Goal: Navigation & Orientation: Go to known website

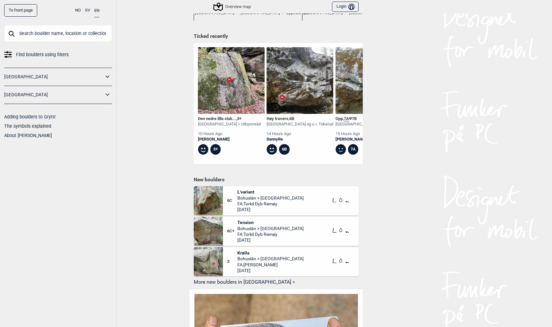
scroll to position [282, 0]
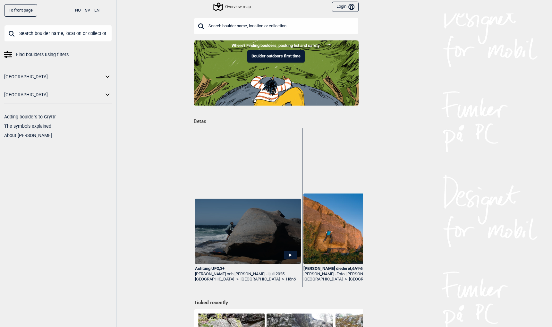
scroll to position [1, 0]
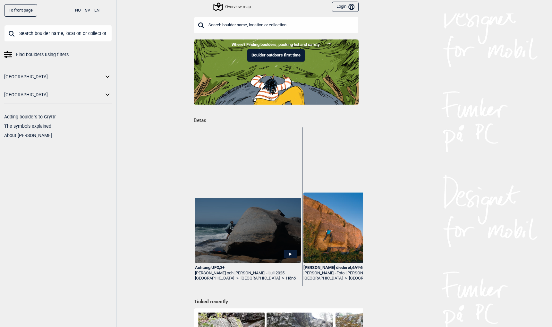
click at [27, 11] on link "To front page" at bounding box center [20, 10] width 33 height 13
